Goal: Task Accomplishment & Management: Manage account settings

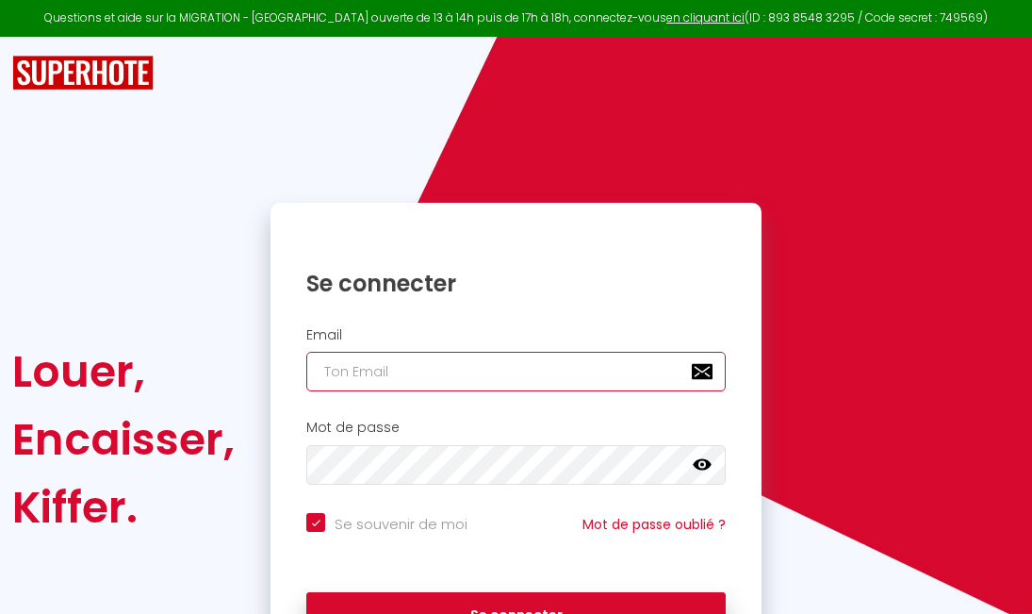
type input "[PERSON_NAME][EMAIL_ADDRESS][DOMAIN_NAME]"
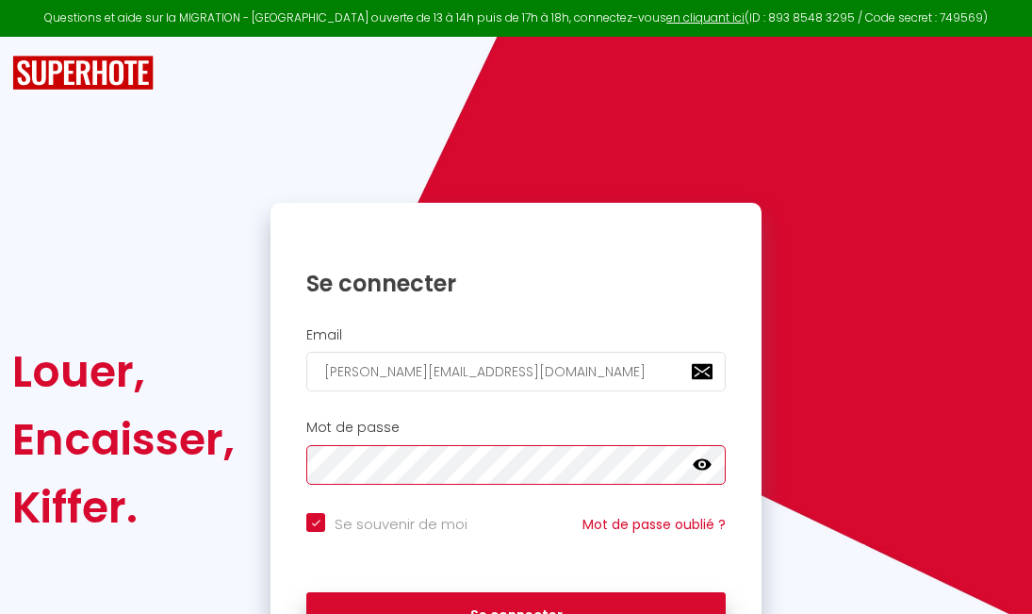
click at [516, 612] on button "Se connecter" at bounding box center [515, 615] width 419 height 47
checkbox input "true"
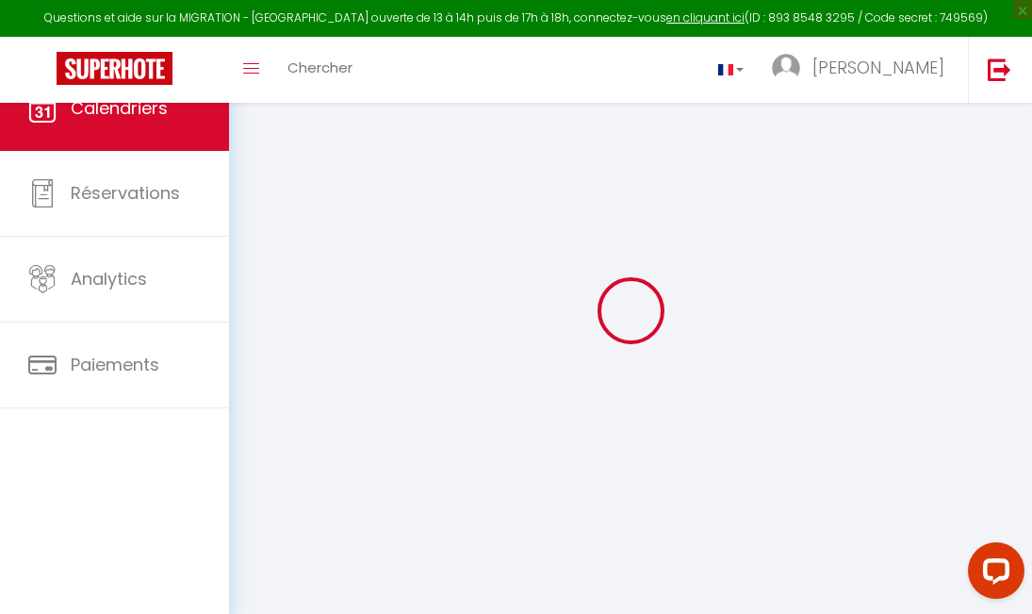
select select
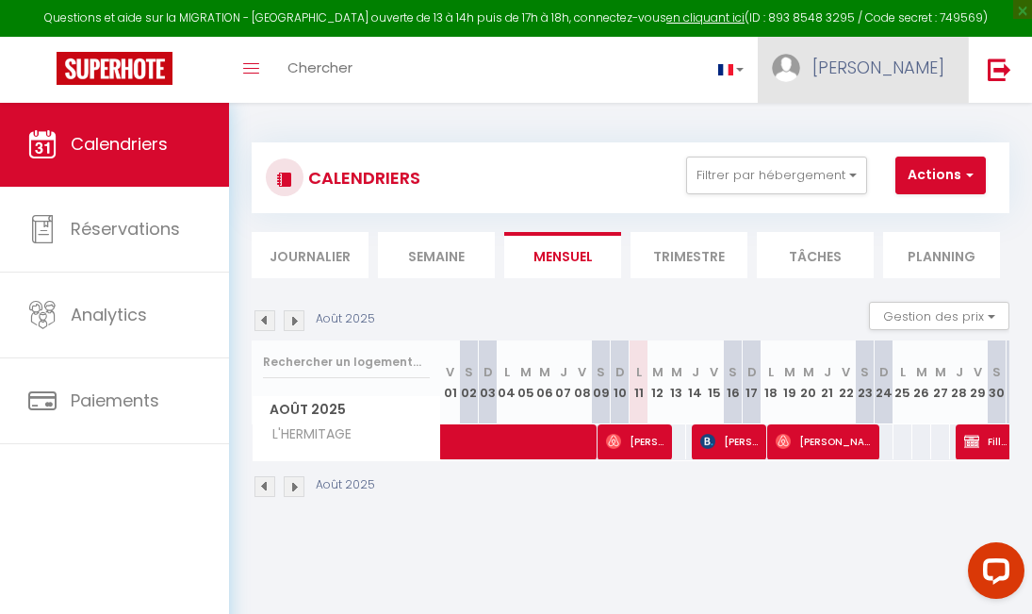
select select
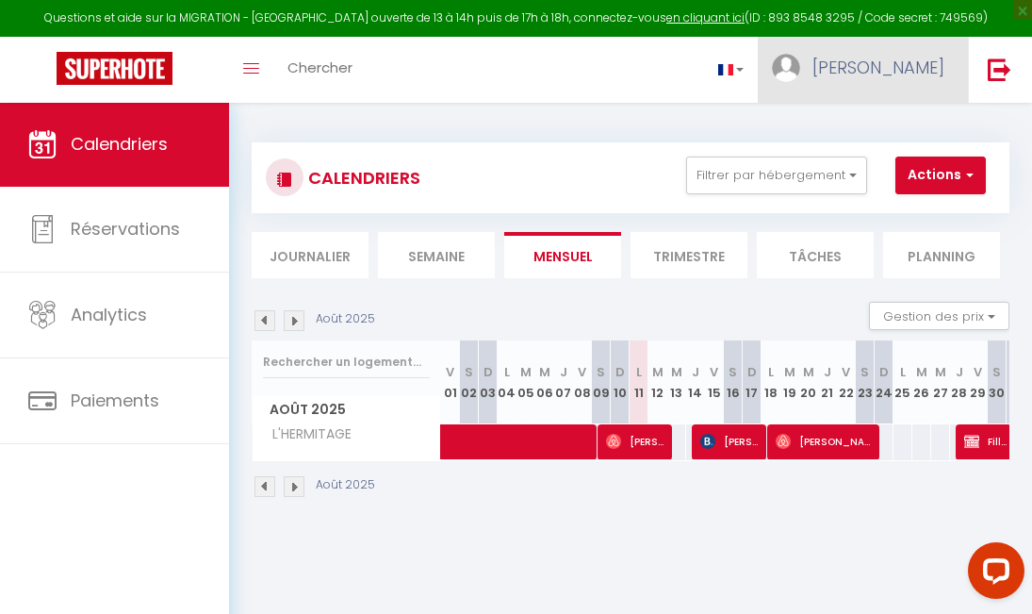
select select
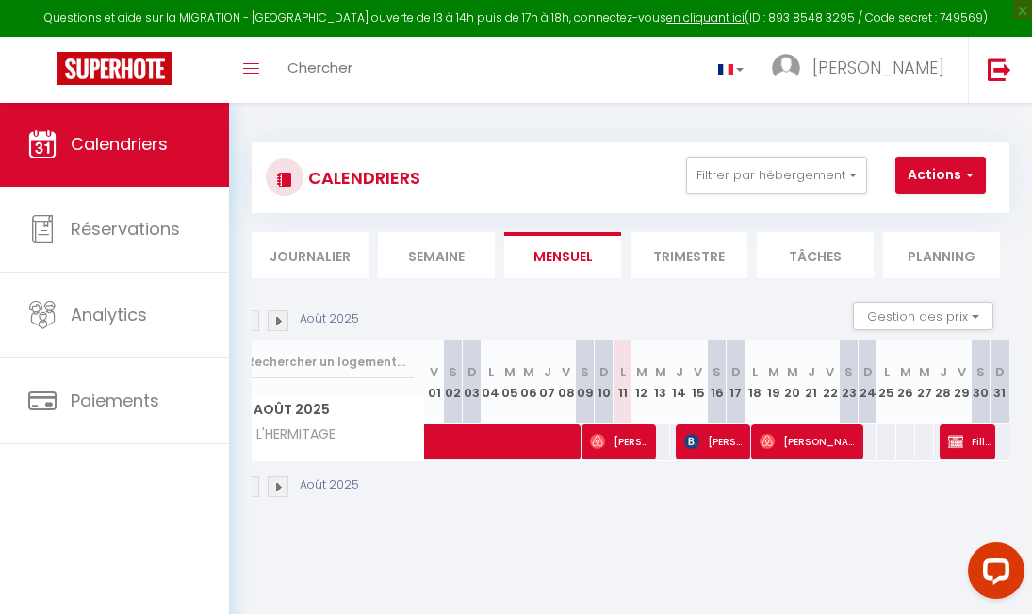
scroll to position [0, 16]
click at [975, 444] on span "Fille propriétaire Propriétaire" at bounding box center [970, 441] width 44 height 36
select select "OK"
select select "KO"
select select "0"
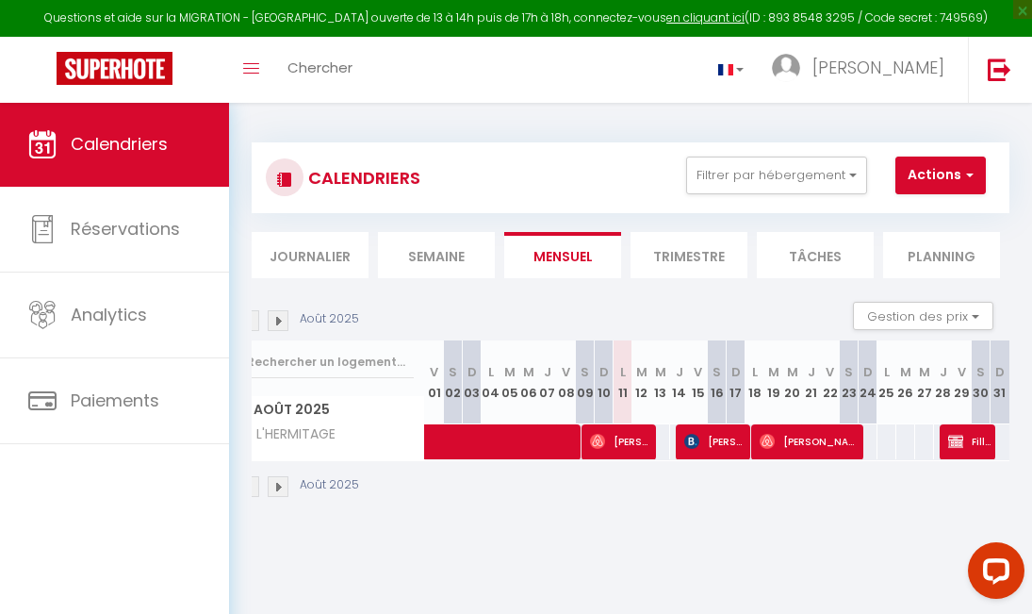
select select "0"
select select "1"
select select
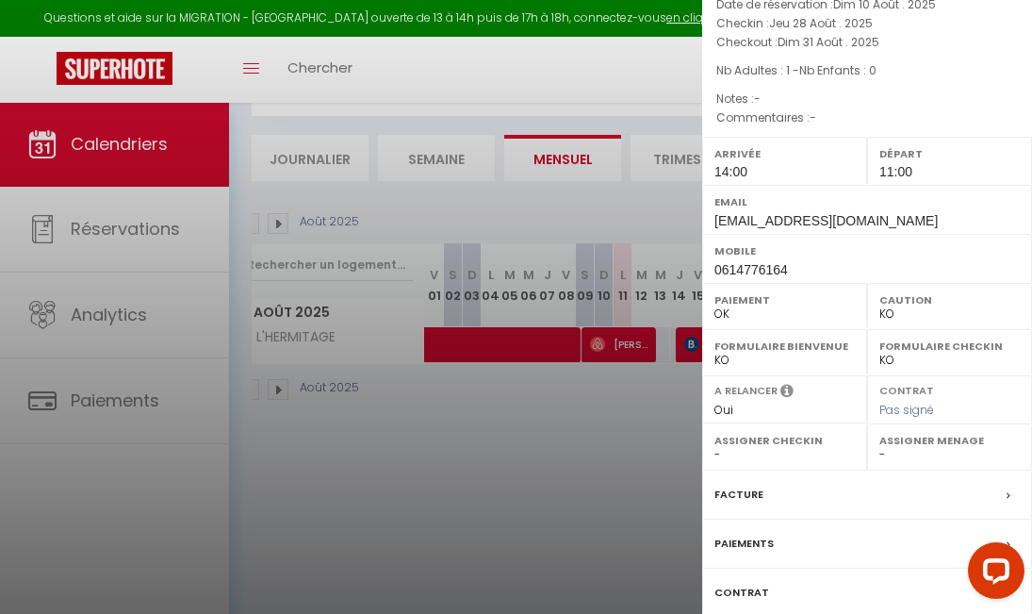
scroll to position [168, 0]
click at [521, 453] on div at bounding box center [516, 307] width 1032 height 614
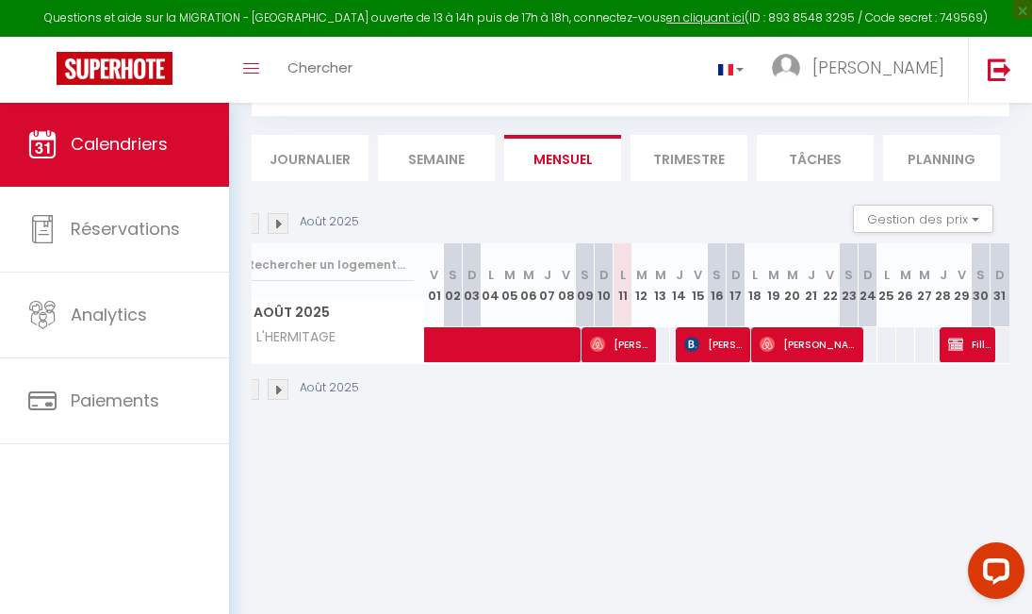
click at [255, 389] on img at bounding box center [248, 389] width 21 height 21
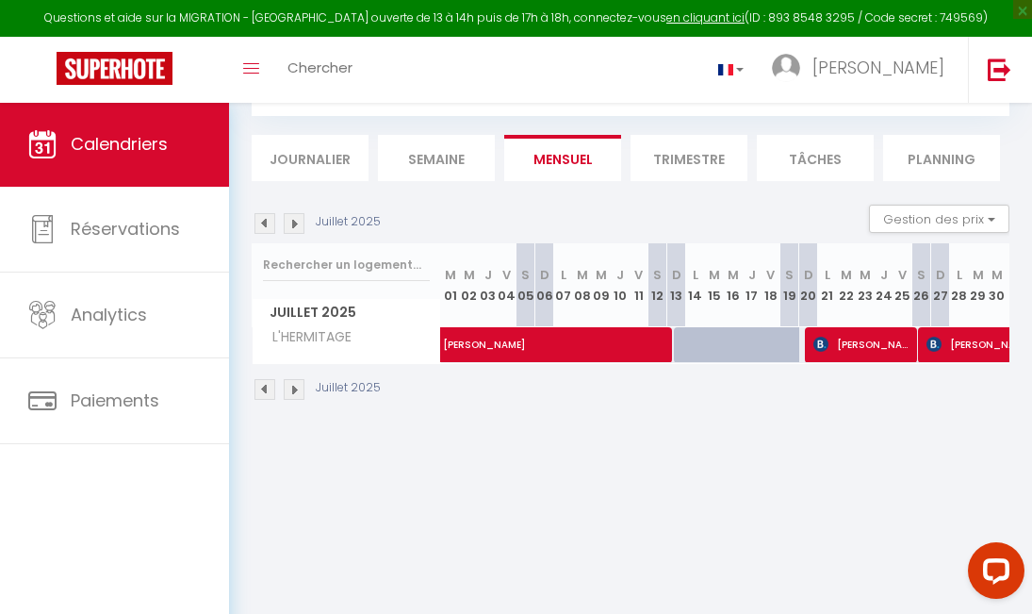
click at [264, 392] on img at bounding box center [264, 389] width 21 height 21
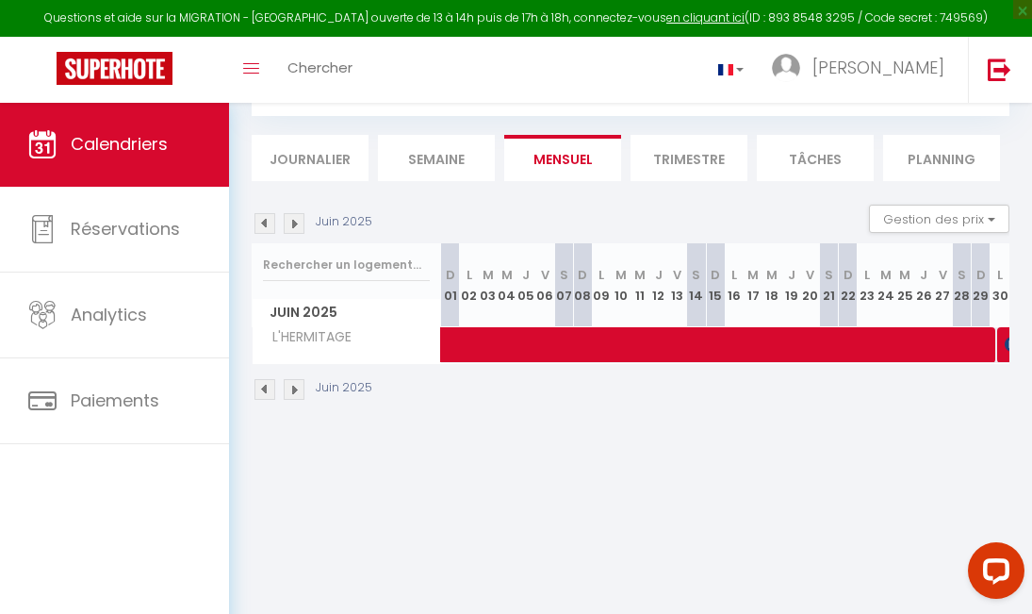
click at [294, 384] on img at bounding box center [294, 389] width 21 height 21
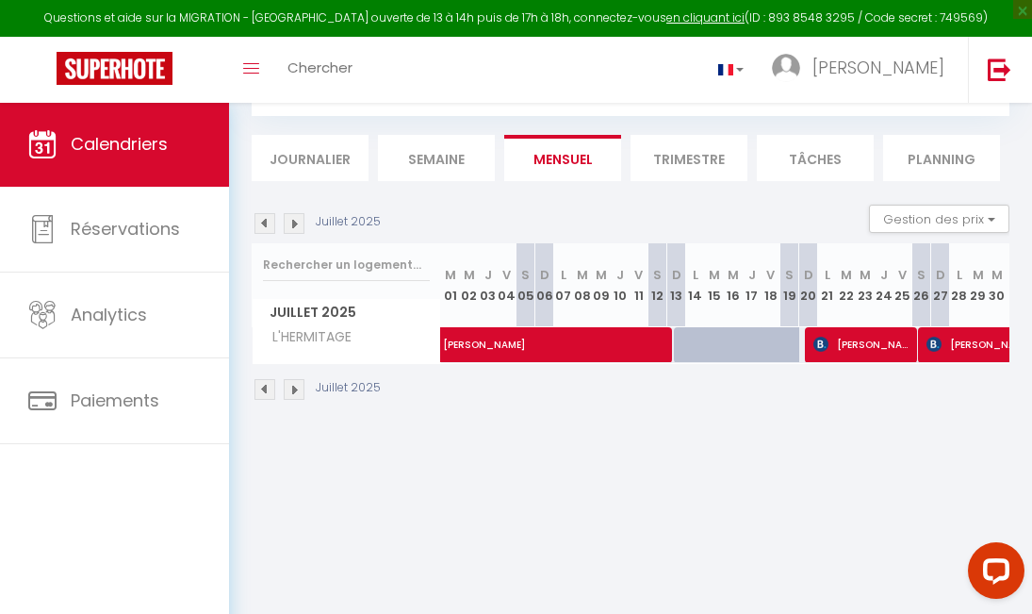
click at [298, 391] on img at bounding box center [294, 389] width 21 height 21
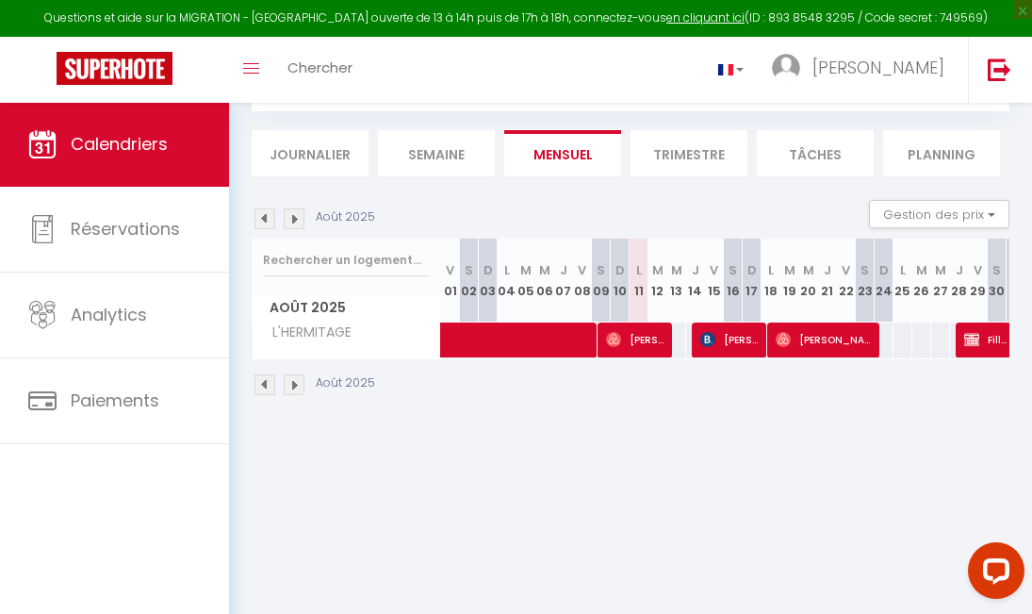
scroll to position [102, 0]
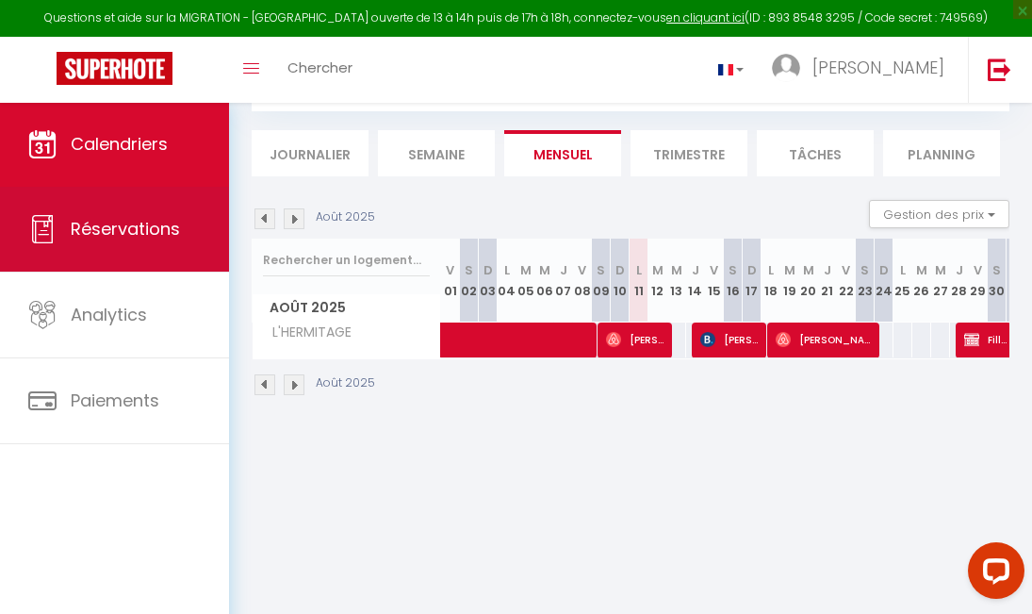
click at [57, 234] on link "Réservations" at bounding box center [114, 229] width 229 height 85
select select "not_cancelled"
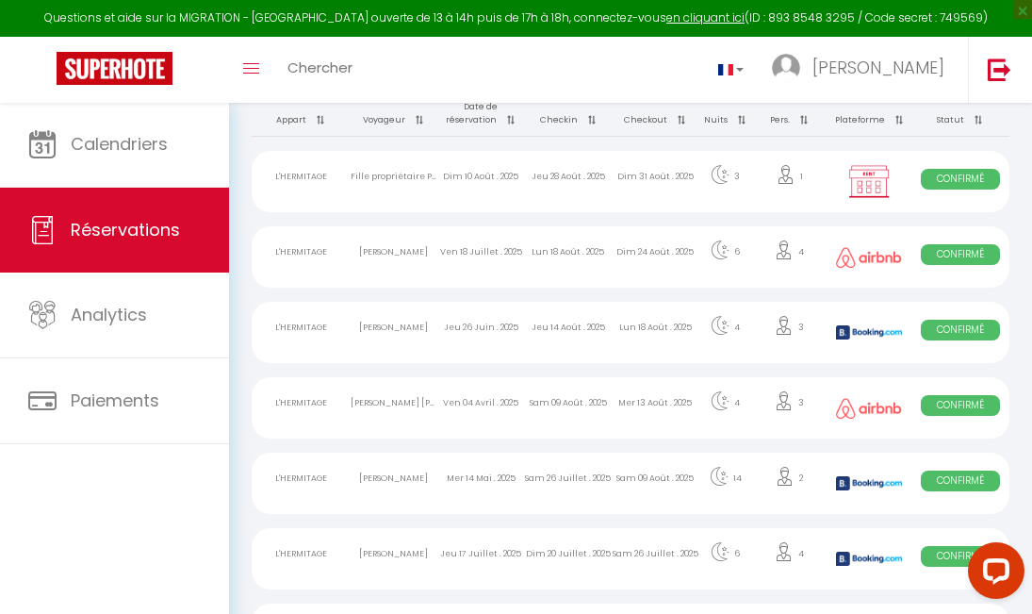
scroll to position [139, 0]
